Goal: Browse casually: Explore the website without a specific task or goal

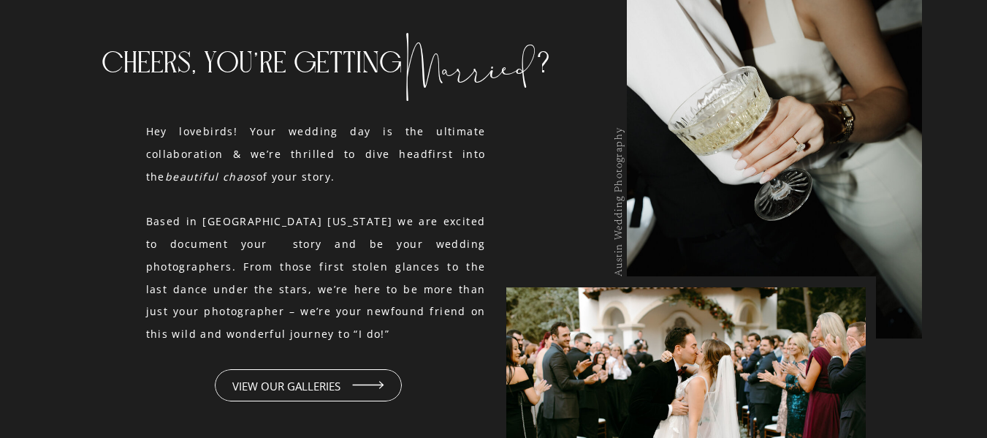
scroll to position [1462, 0]
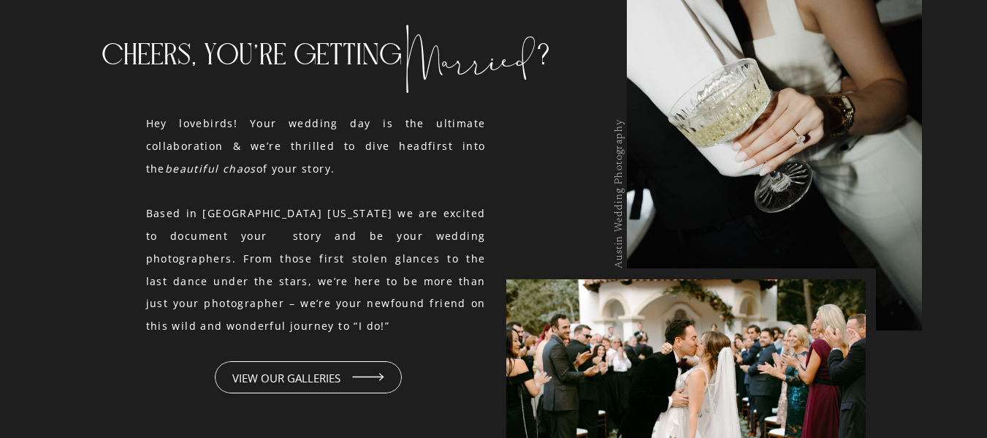
click at [341, 378] on p "VIEW OUR GALLERIES" at bounding box center [286, 374] width 304 height 15
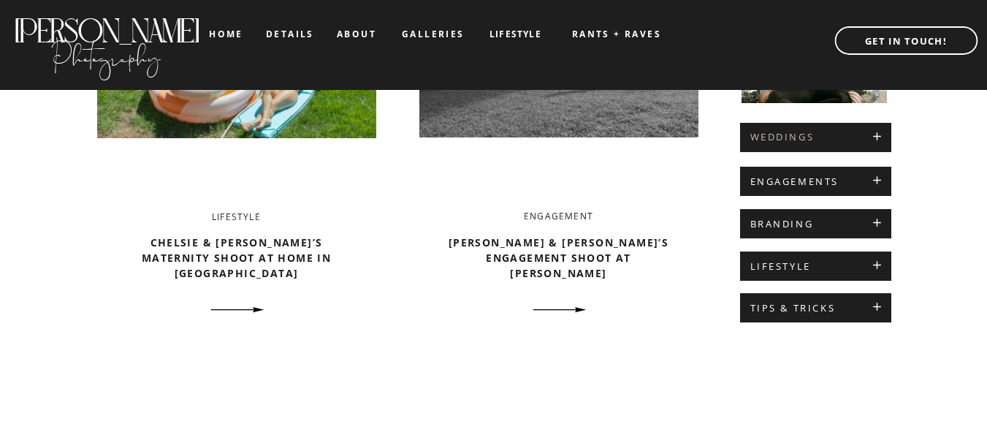
scroll to position [658, 0]
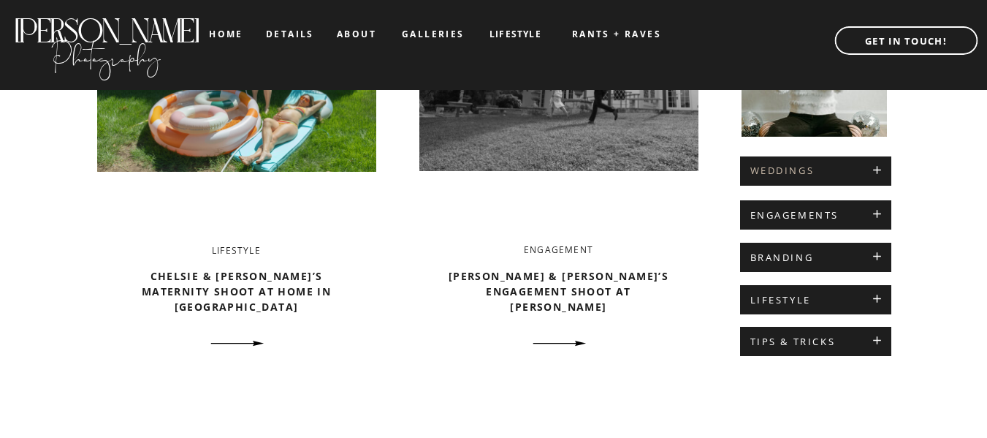
click at [831, 172] on h2 "WEDDINGS" at bounding box center [816, 171] width 131 height 12
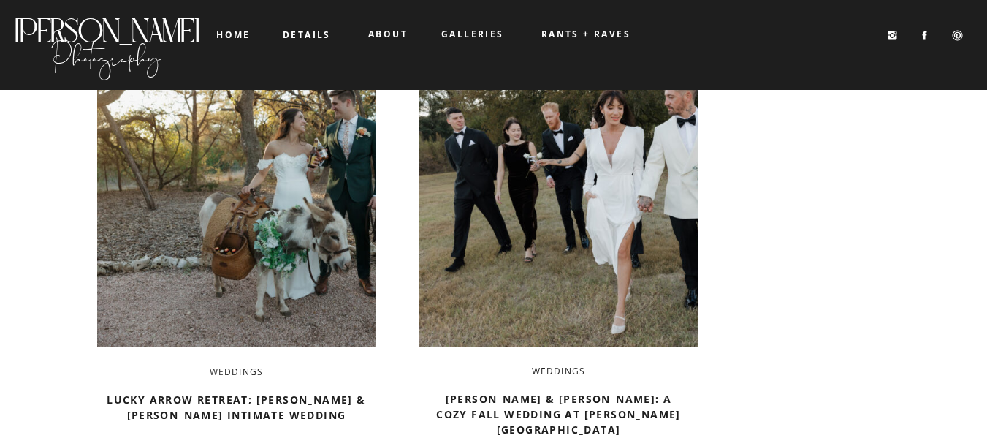
scroll to position [1827, 0]
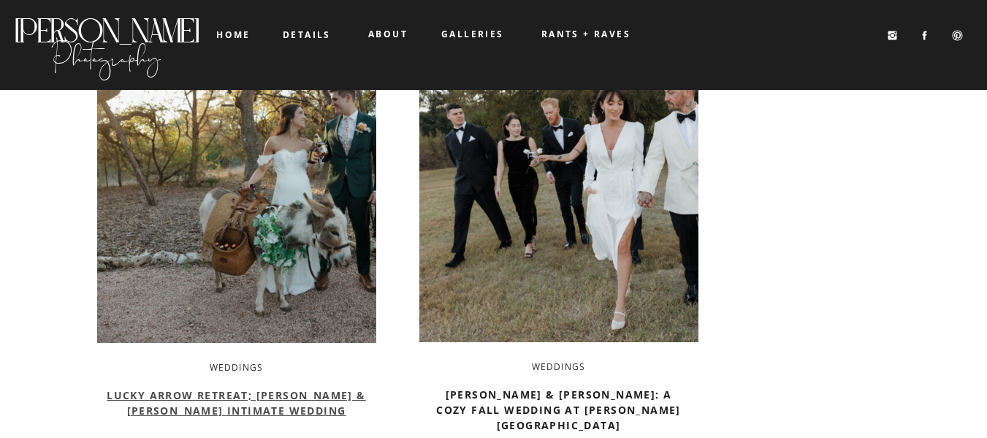
click at [238, 400] on link "Lucky Arrow Retreat; Katy & Turner’s Intimate Wedding" at bounding box center [236, 402] width 259 height 29
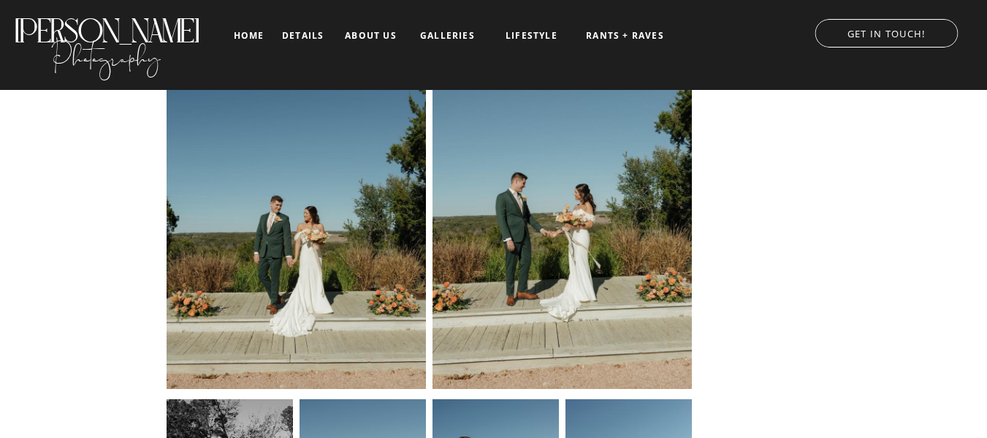
scroll to position [4605, 0]
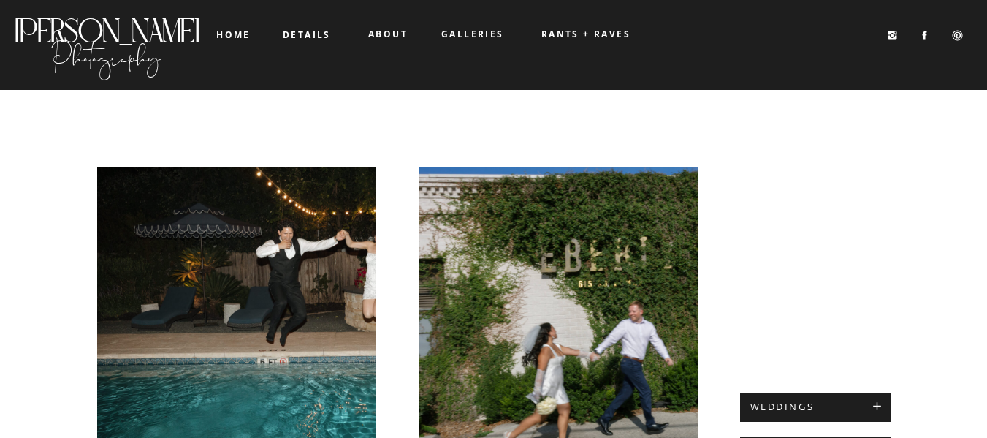
scroll to position [1827, 0]
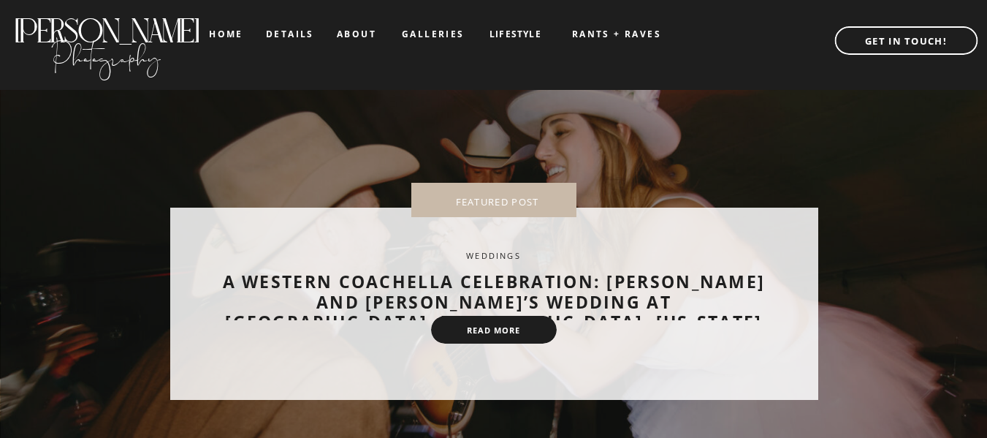
scroll to position [658, 0]
